Goal: Task Accomplishment & Management: Use online tool/utility

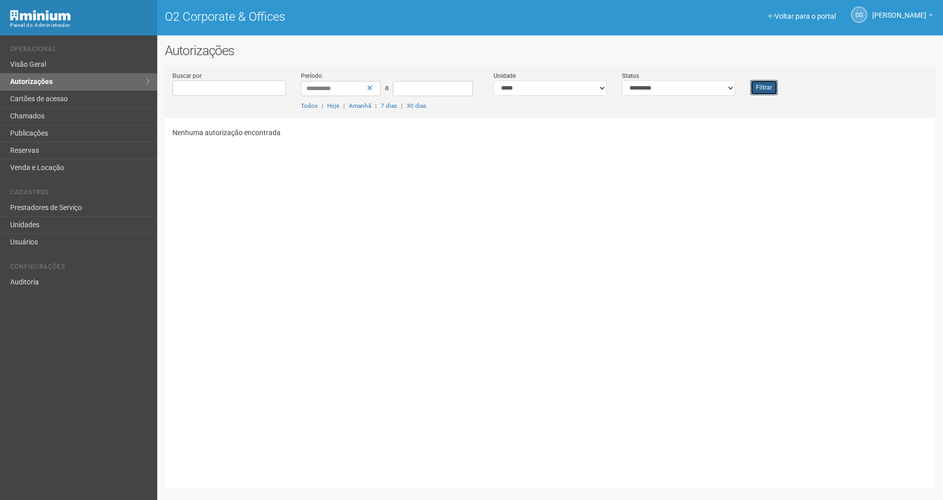
click at [758, 87] on button "Filtrar" at bounding box center [763, 87] width 27 height 15
click at [763, 88] on button "Filtrar" at bounding box center [763, 87] width 27 height 15
